Goal: Use online tool/utility: Utilize a website feature to perform a specific function

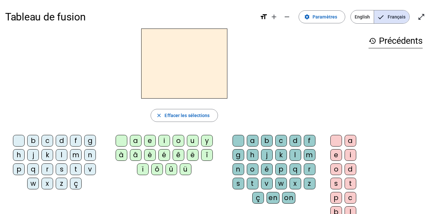
click at [36, 140] on div "b" at bounding box center [33, 141] width 12 height 12
click at [136, 140] on div "a" at bounding box center [136, 141] width 12 height 12
click at [282, 156] on div "k" at bounding box center [282, 155] width 12 height 12
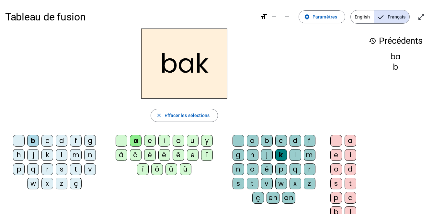
click at [211, 64] on h2 "bak" at bounding box center [184, 64] width 86 height 70
click at [201, 69] on h2 "bak" at bounding box center [184, 64] width 86 height 70
click at [186, 116] on span "Effacer les sélections" at bounding box center [187, 116] width 45 height 8
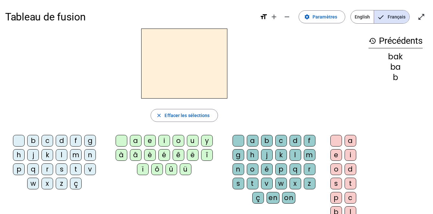
click at [373, 40] on mat-icon "history" at bounding box center [373, 41] width 8 height 8
click at [370, 42] on mat-icon "history" at bounding box center [373, 41] width 8 height 8
click at [19, 170] on div "p" at bounding box center [19, 169] width 12 height 12
click at [134, 141] on div "a" at bounding box center [136, 141] width 12 height 12
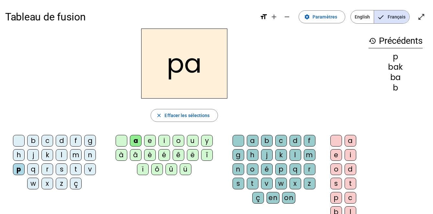
click at [312, 171] on div "r" at bounding box center [310, 169] width 12 height 12
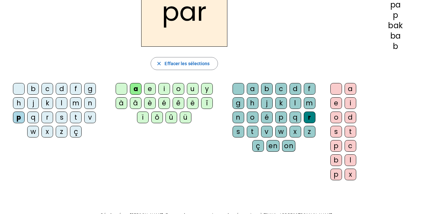
scroll to position [52, 0]
click at [284, 91] on div "c" at bounding box center [282, 89] width 12 height 12
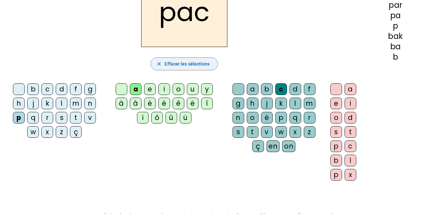
click at [189, 64] on span "Effacer les sélections" at bounding box center [187, 64] width 45 height 8
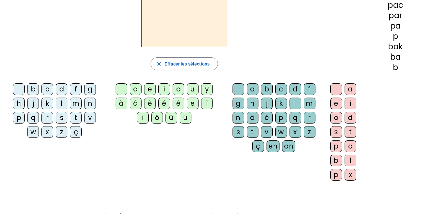
click at [18, 119] on div "p" at bounding box center [19, 118] width 12 height 12
click at [252, 90] on div "a" at bounding box center [253, 89] width 12 height 12
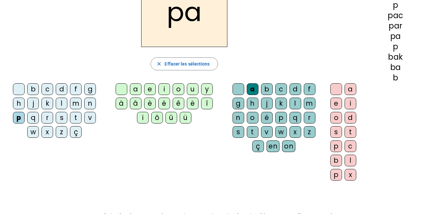
click at [309, 120] on div "r" at bounding box center [310, 118] width 12 height 12
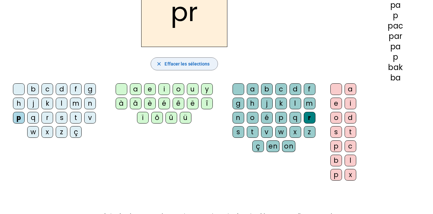
click at [177, 67] on span "Effacer les sélections" at bounding box center [187, 64] width 45 height 8
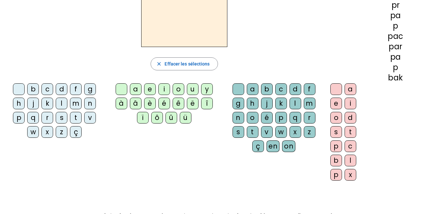
click at [18, 118] on div "p" at bounding box center [19, 118] width 12 height 12
click at [134, 88] on div "a" at bounding box center [136, 89] width 12 height 12
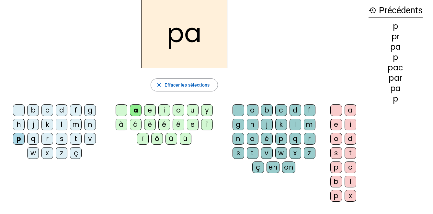
scroll to position [0, 0]
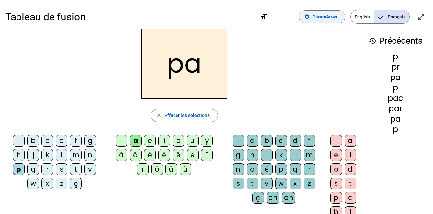
click at [320, 15] on span "Paramètres" at bounding box center [325, 17] width 25 height 8
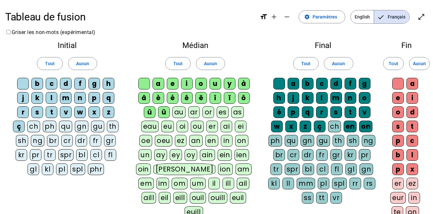
click at [363, 18] on span "English" at bounding box center [362, 16] width 23 height 13
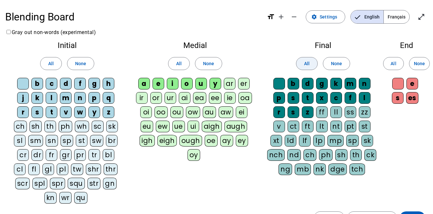
click at [308, 66] on span "All" at bounding box center [307, 64] width 6 height 8
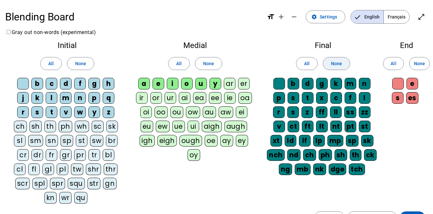
click at [340, 66] on span "None" at bounding box center [336, 64] width 11 height 8
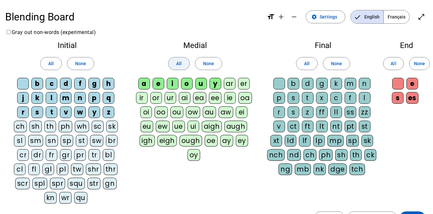
click at [182, 64] on span "All" at bounding box center [179, 64] width 6 height 8
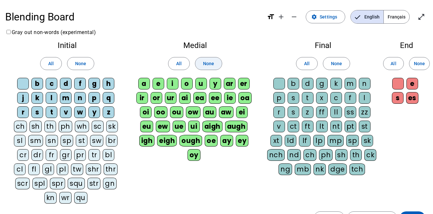
click at [211, 64] on span "None" at bounding box center [208, 64] width 11 height 8
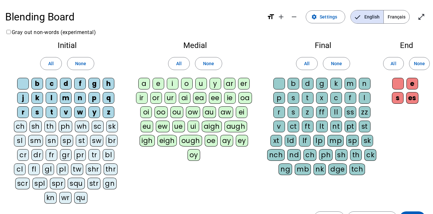
click at [397, 19] on span "Français" at bounding box center [397, 16] width 26 height 13
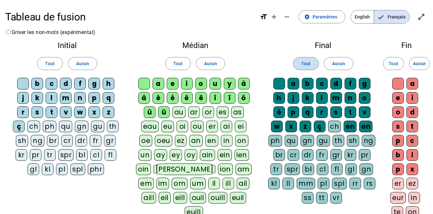
click at [306, 62] on span "Tout" at bounding box center [305, 64] width 9 height 8
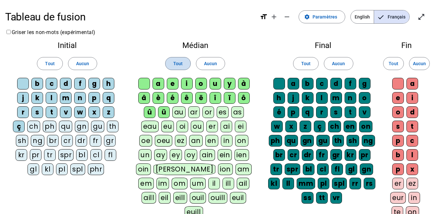
click at [178, 64] on span "Tout" at bounding box center [177, 64] width 9 height 8
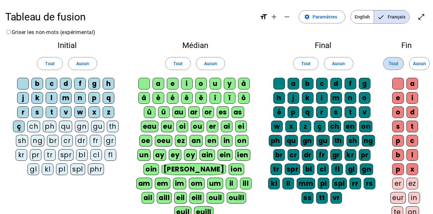
click at [394, 65] on span "Tout" at bounding box center [393, 64] width 9 height 8
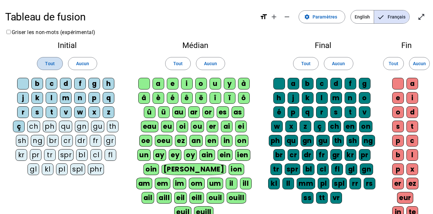
click at [49, 61] on span "Tout" at bounding box center [49, 64] width 9 height 8
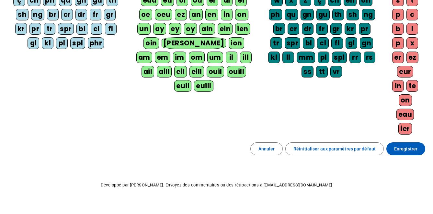
scroll to position [125, 0]
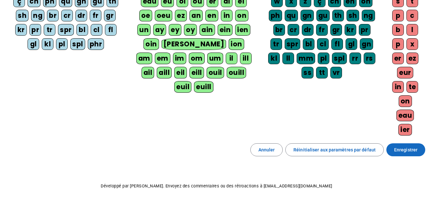
click at [414, 151] on span "Enregistrer" at bounding box center [405, 150] width 23 height 8
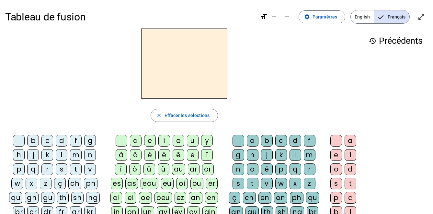
click at [19, 169] on div "p" at bounding box center [19, 169] width 12 height 12
click at [193, 171] on div "ar" at bounding box center [194, 169] width 12 height 12
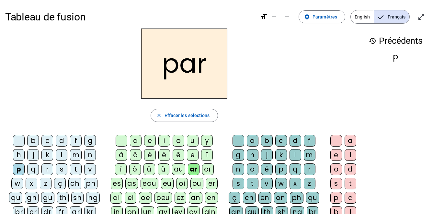
click at [281, 139] on div "c" at bounding box center [282, 141] width 12 height 12
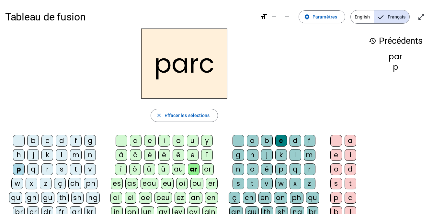
click at [154, 65] on h2 "parc" at bounding box center [184, 64] width 86 height 70
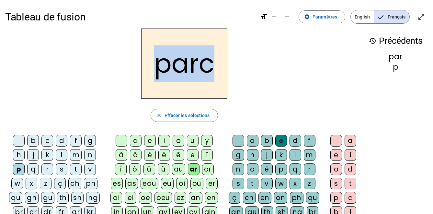
drag, startPoint x: 155, startPoint y: 65, endPoint x: 221, endPoint y: 70, distance: 66.6
click at [221, 70] on h2 "parc" at bounding box center [184, 64] width 86 height 70
click at [258, 65] on div "parc" at bounding box center [184, 64] width 359 height 70
